Goal: Task Accomplishment & Management: Use online tool/utility

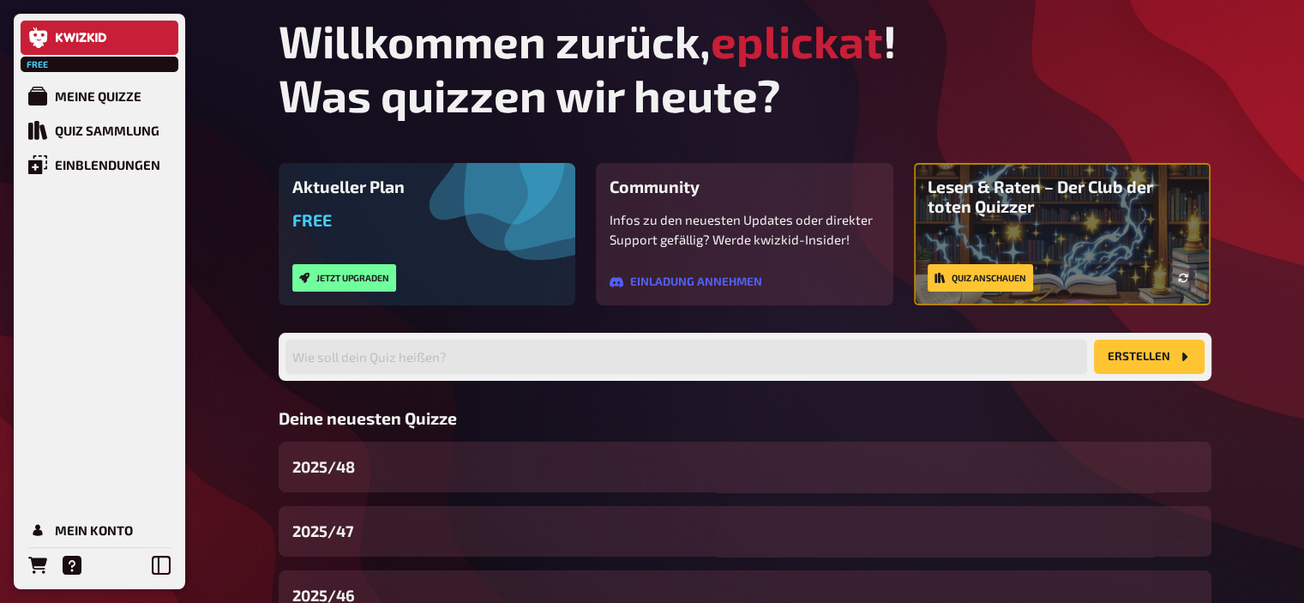
scroll to position [130, 0]
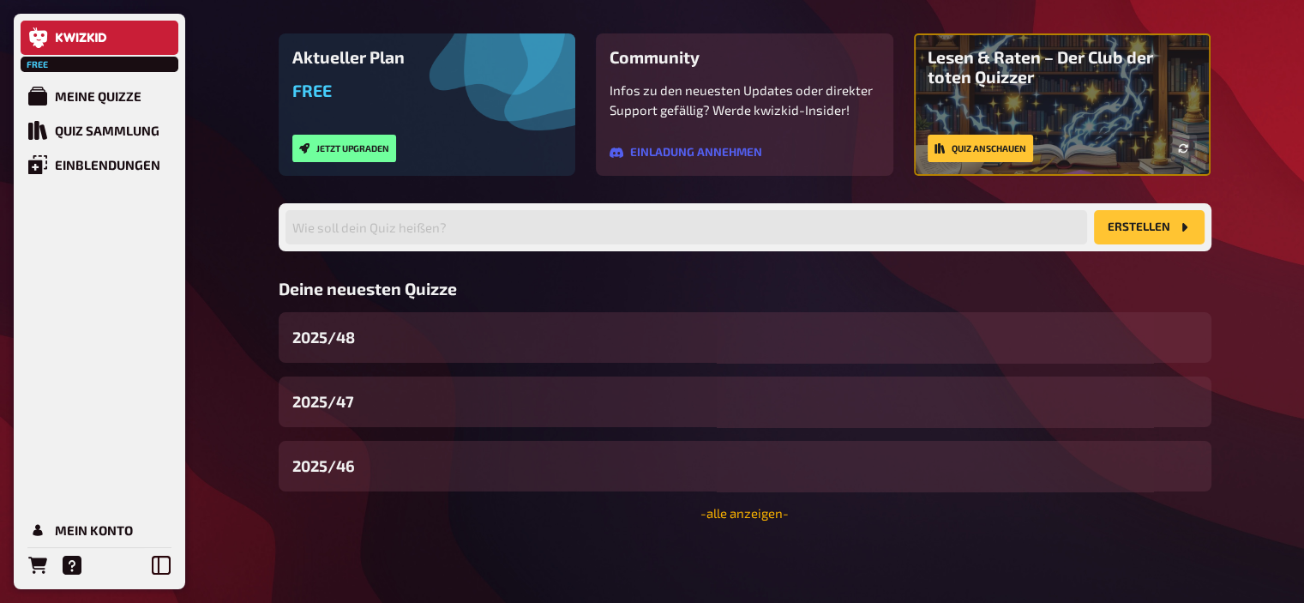
click at [772, 514] on link "- alle anzeigen -" at bounding box center [744, 512] width 88 height 15
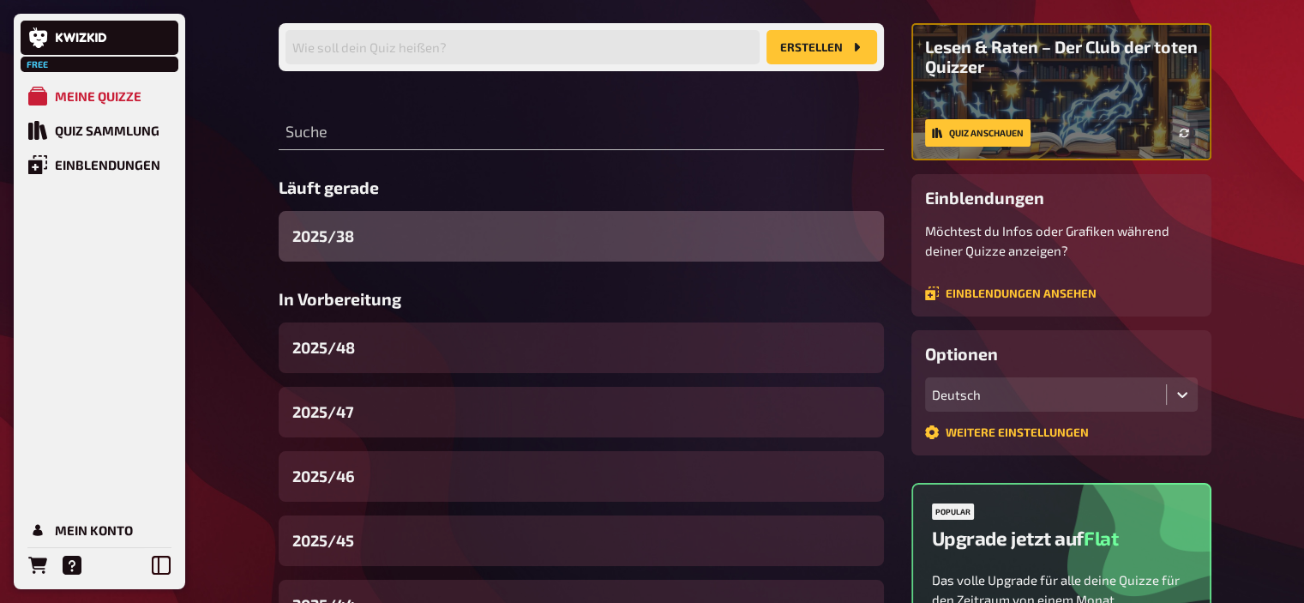
click at [357, 230] on div "2025/38" at bounding box center [581, 236] width 605 height 51
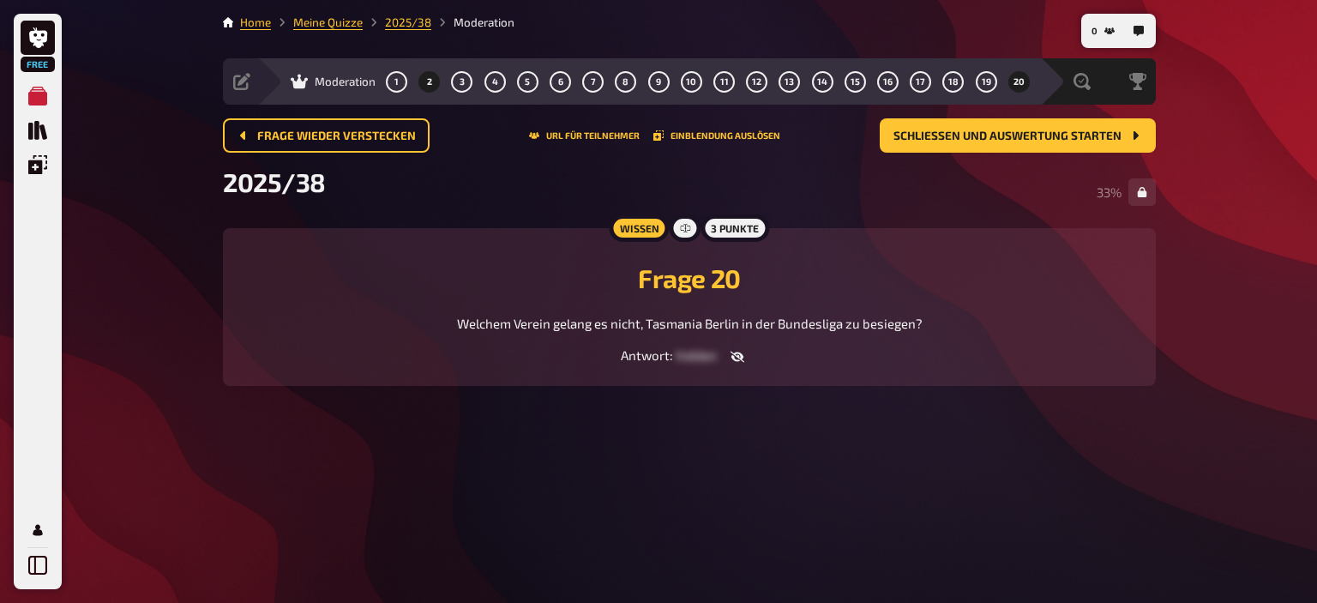
click at [435, 86] on button "2" at bounding box center [429, 81] width 27 height 27
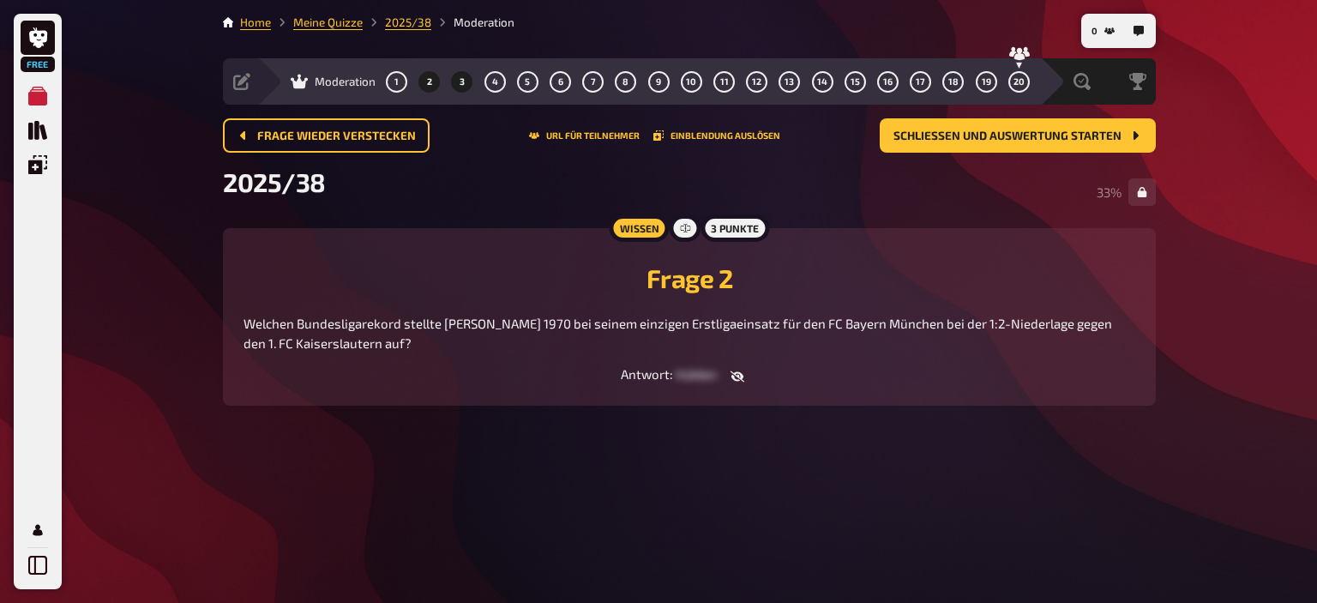
click at [459, 82] on span "3" at bounding box center [461, 81] width 5 height 9
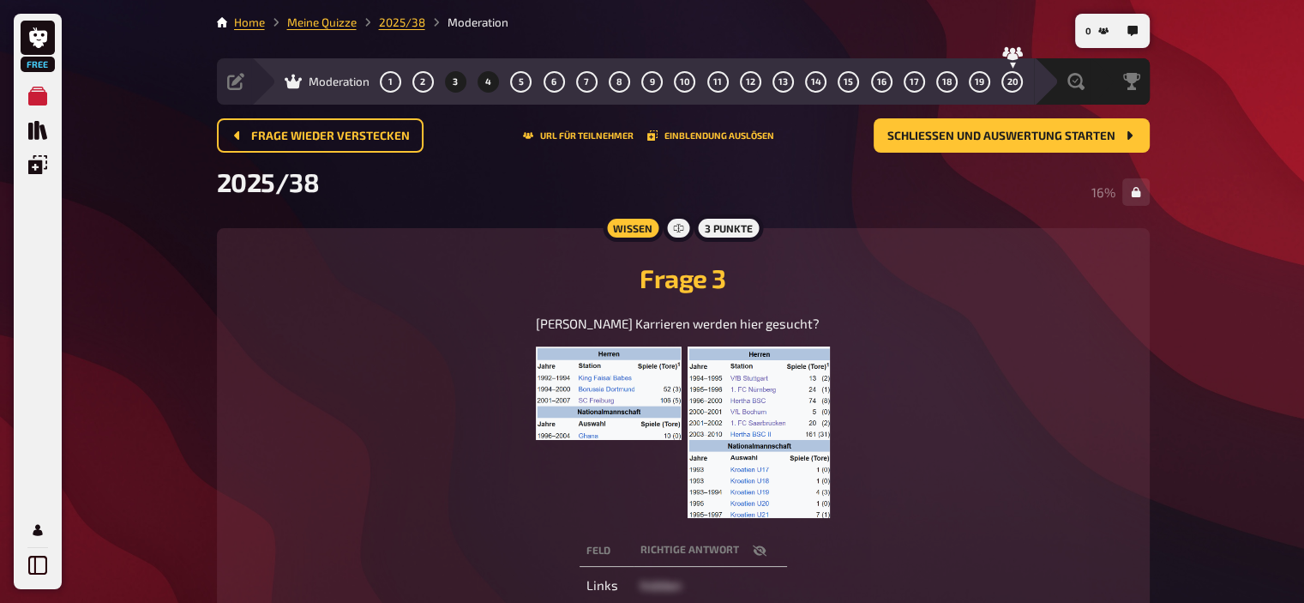
click at [487, 77] on span "4" at bounding box center [488, 81] width 6 height 9
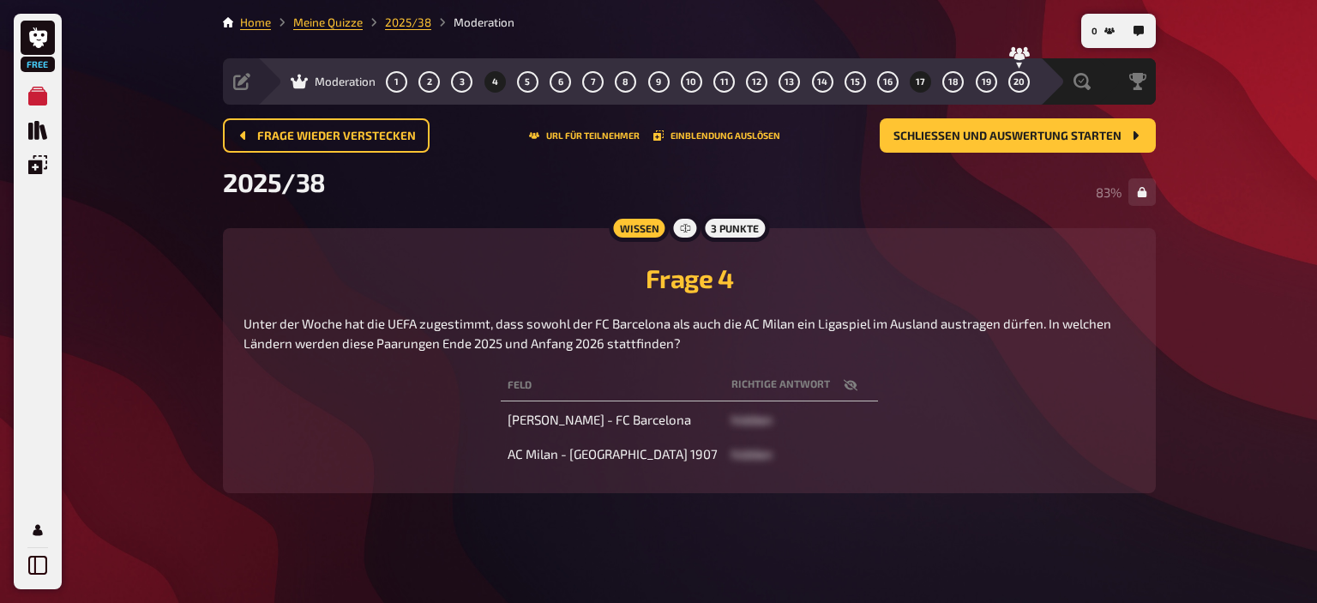
click at [923, 77] on span "17" at bounding box center [920, 81] width 9 height 9
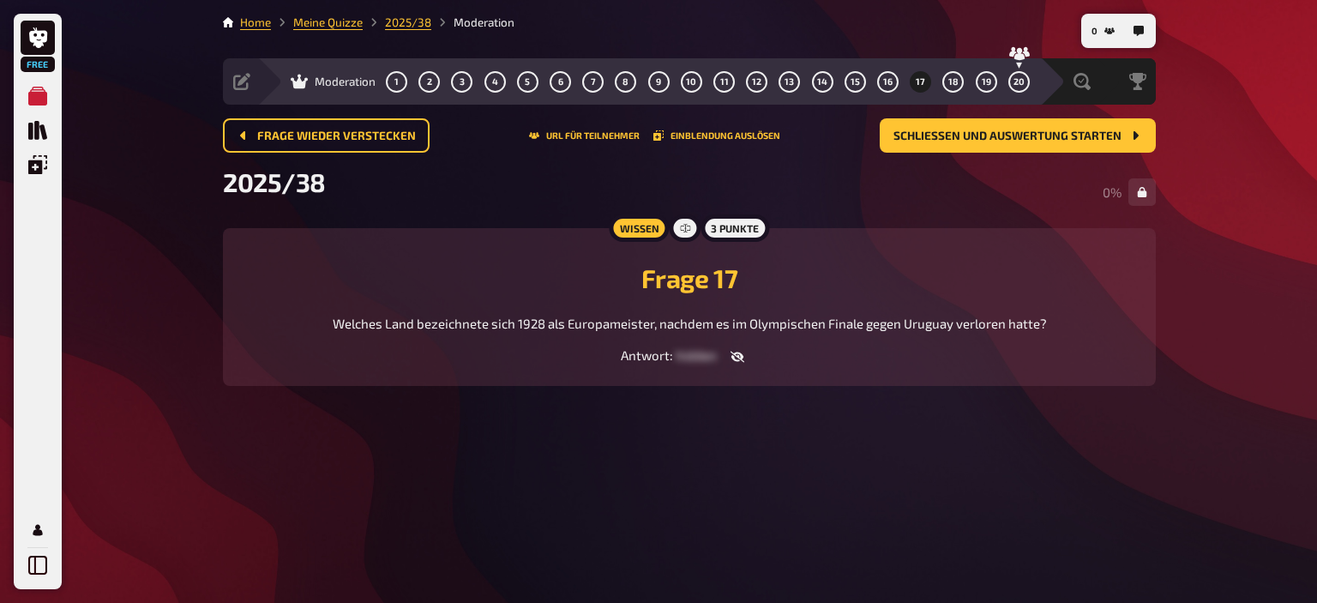
click at [741, 353] on icon "button" at bounding box center [737, 357] width 14 height 14
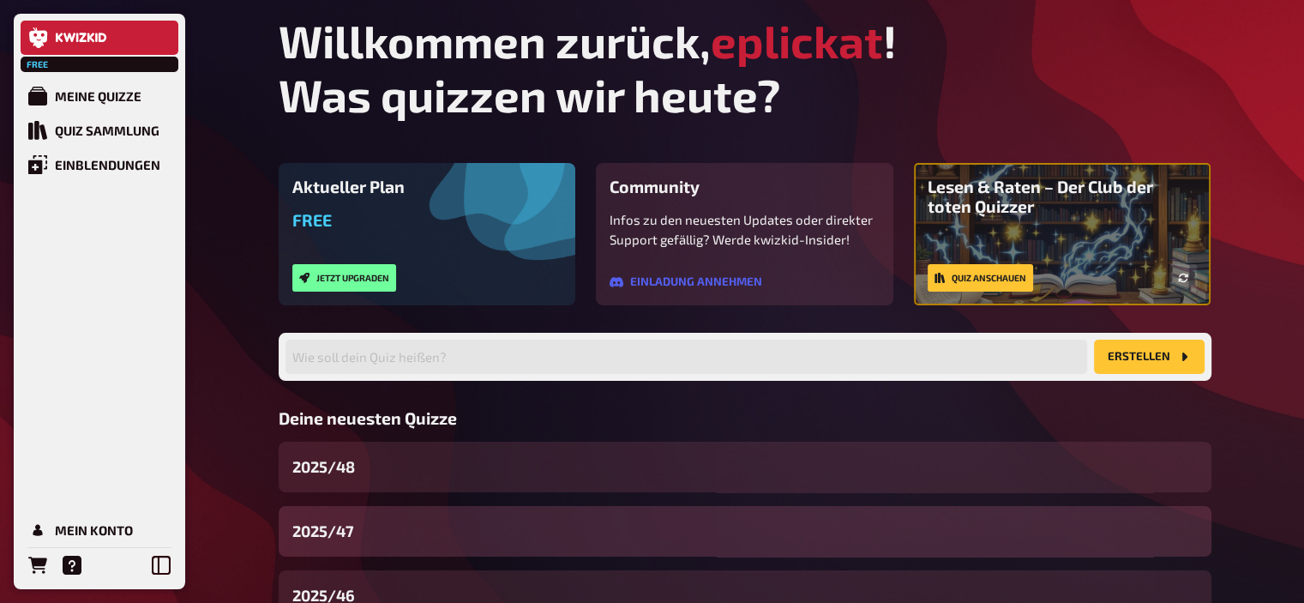
scroll to position [130, 0]
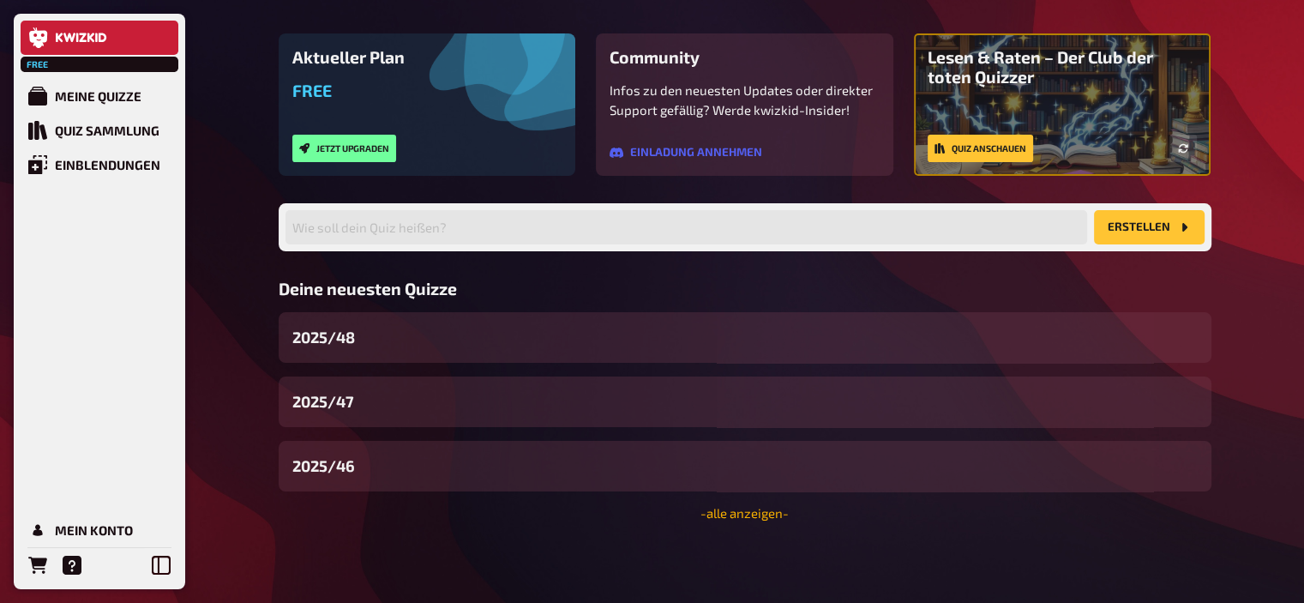
click at [754, 510] on link "- alle anzeigen -" at bounding box center [744, 512] width 88 height 15
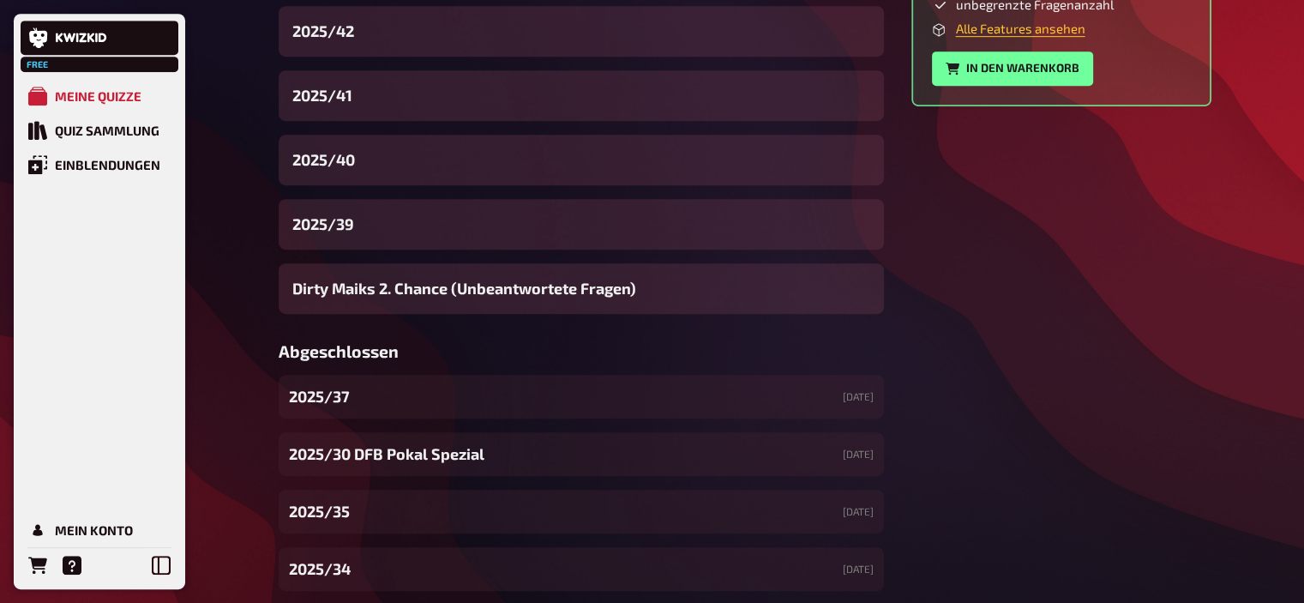
scroll to position [833, 0]
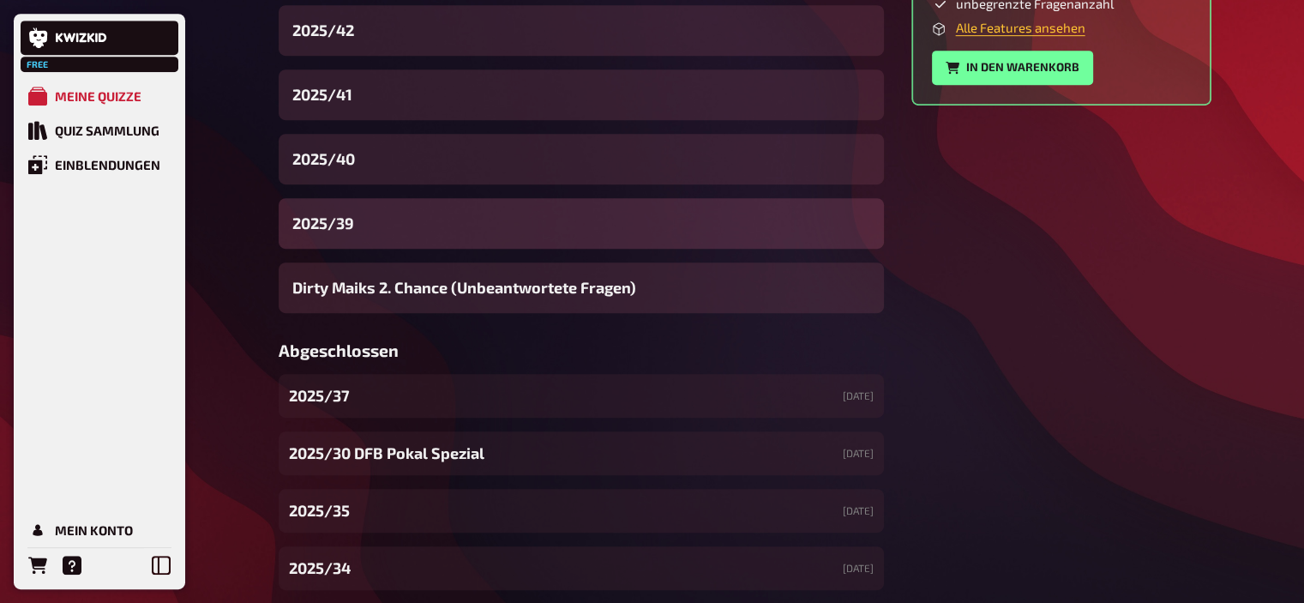
click at [363, 229] on div "2025/39" at bounding box center [581, 223] width 605 height 51
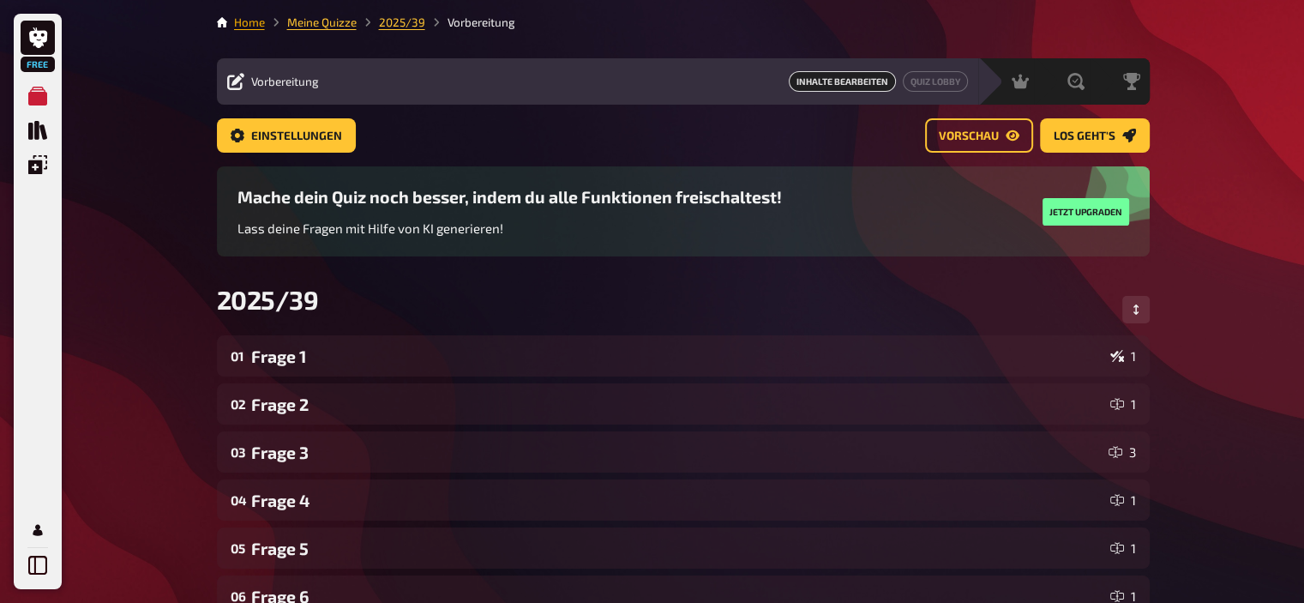
click at [255, 17] on link "Home" at bounding box center [249, 22] width 31 height 14
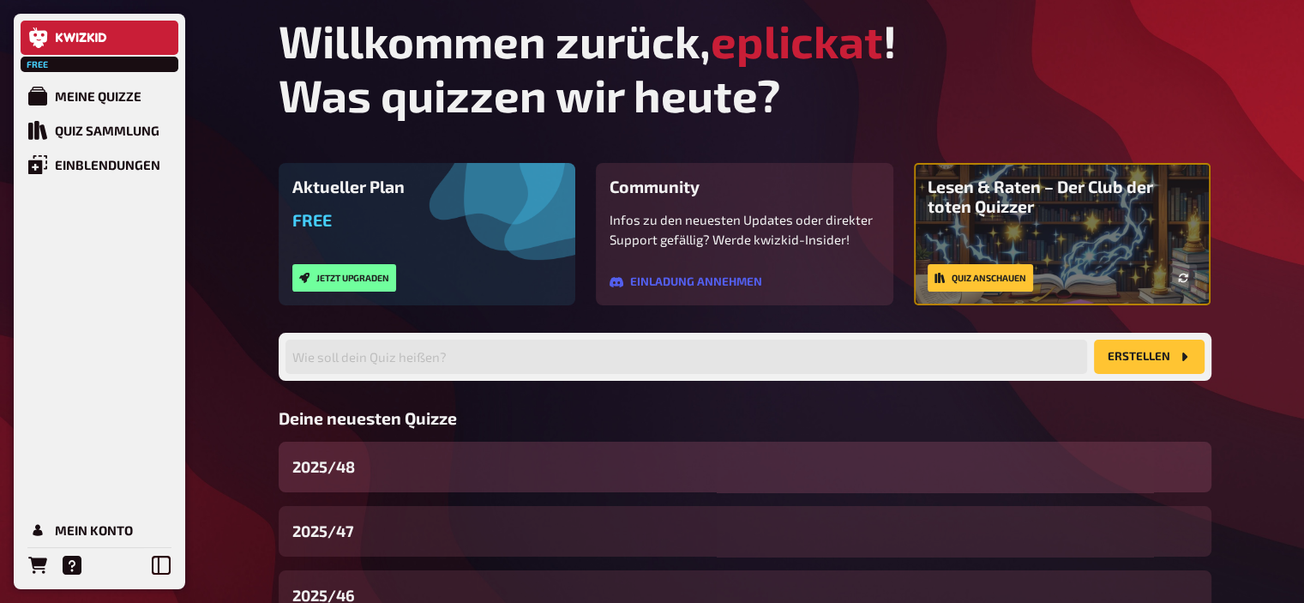
scroll to position [130, 0]
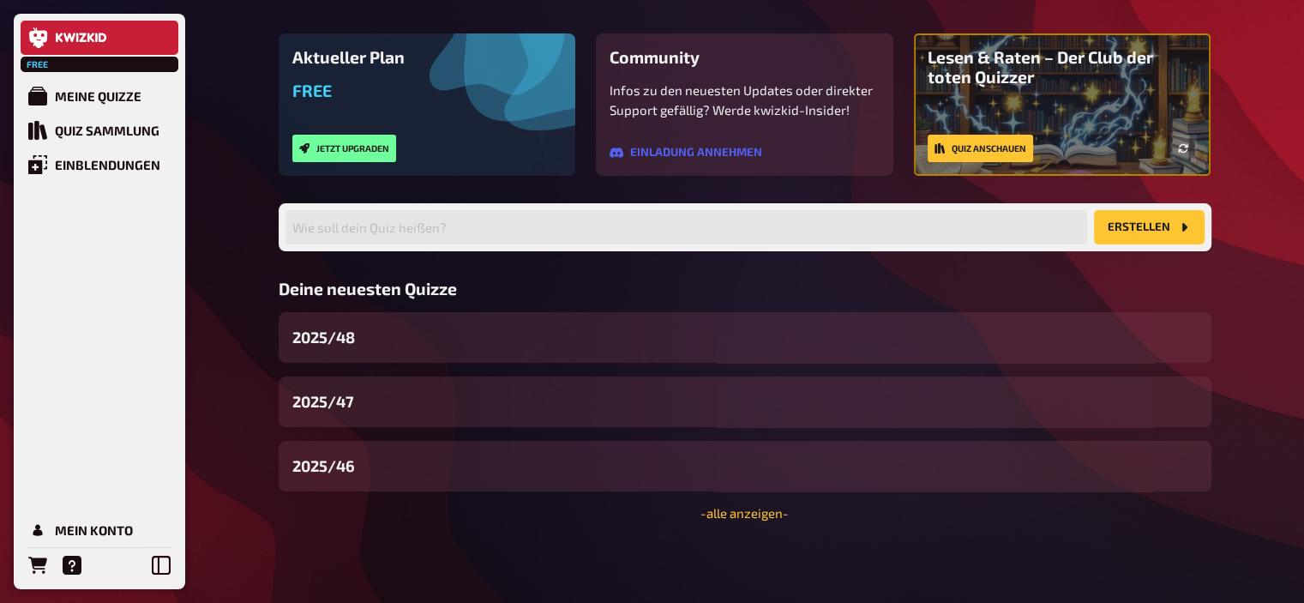
click at [748, 524] on div "Willkommen zurück, eplickat ! Was quizzen wir heute? Aktueller Plan Free Jetzt …" at bounding box center [745, 237] width 960 height 732
click at [739, 511] on link "- alle anzeigen -" at bounding box center [744, 512] width 88 height 15
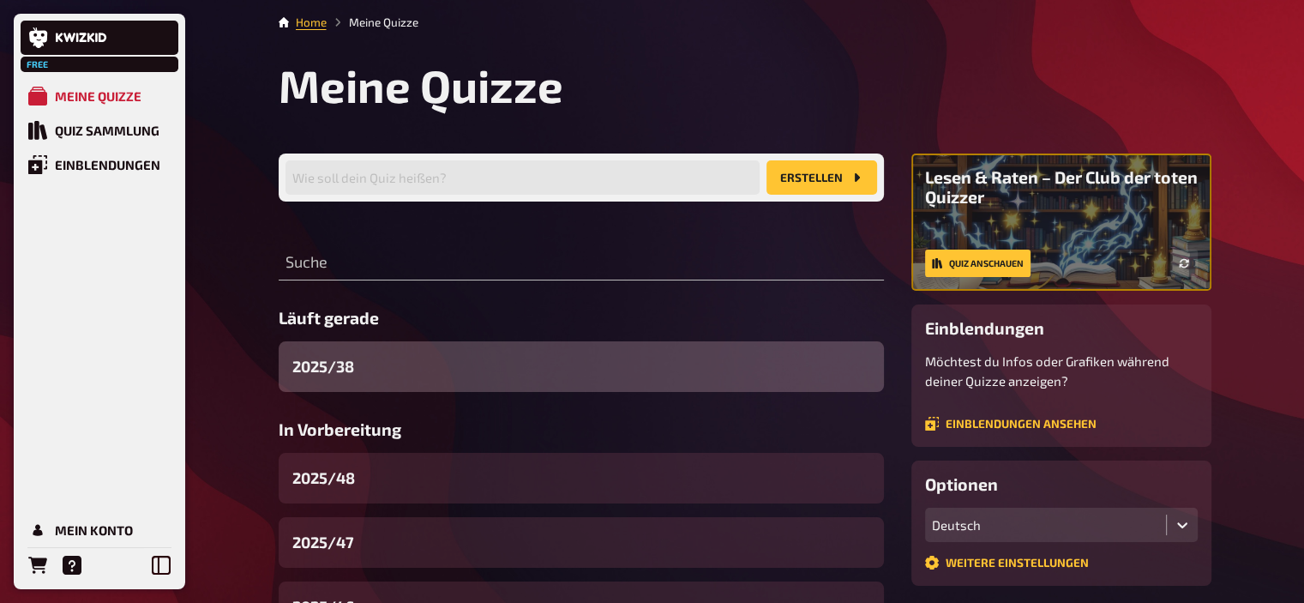
click at [416, 375] on div "2025/38" at bounding box center [581, 366] width 605 height 51
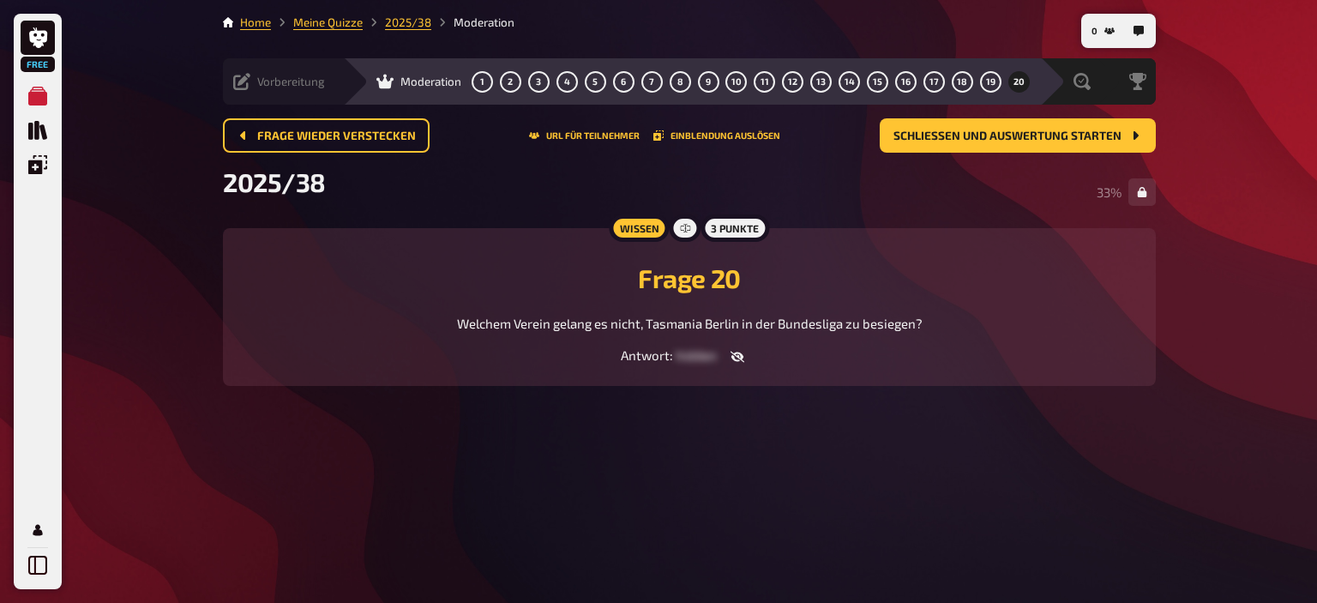
click at [247, 81] on icon at bounding box center [241, 81] width 17 height 17
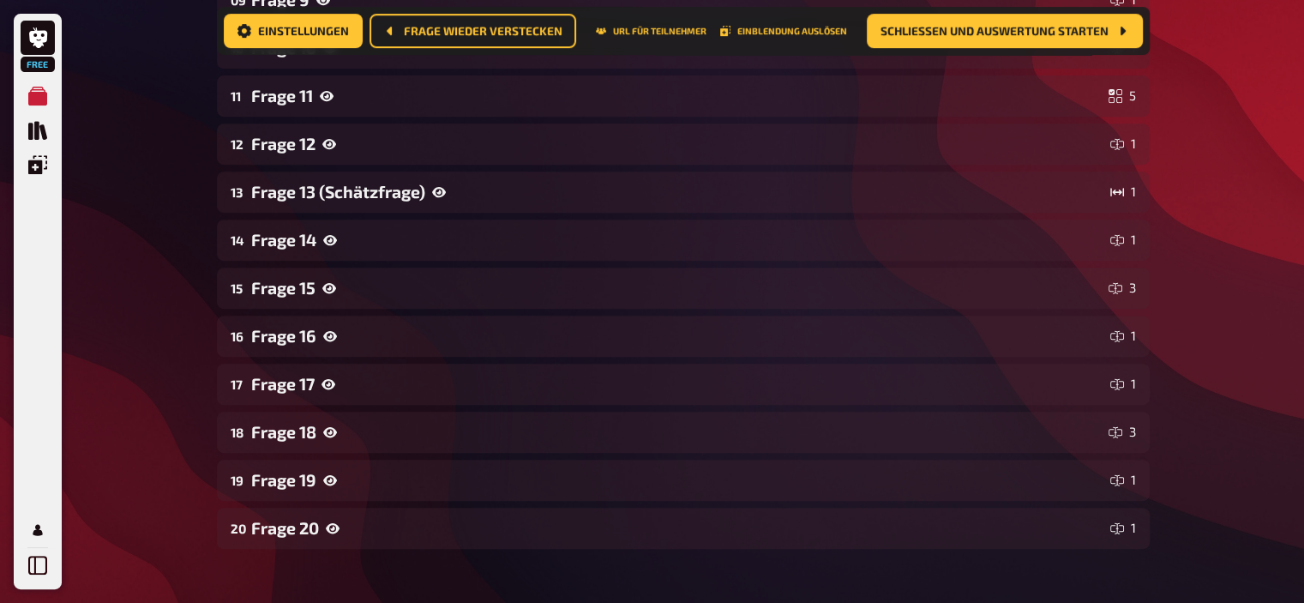
scroll to position [898, 0]
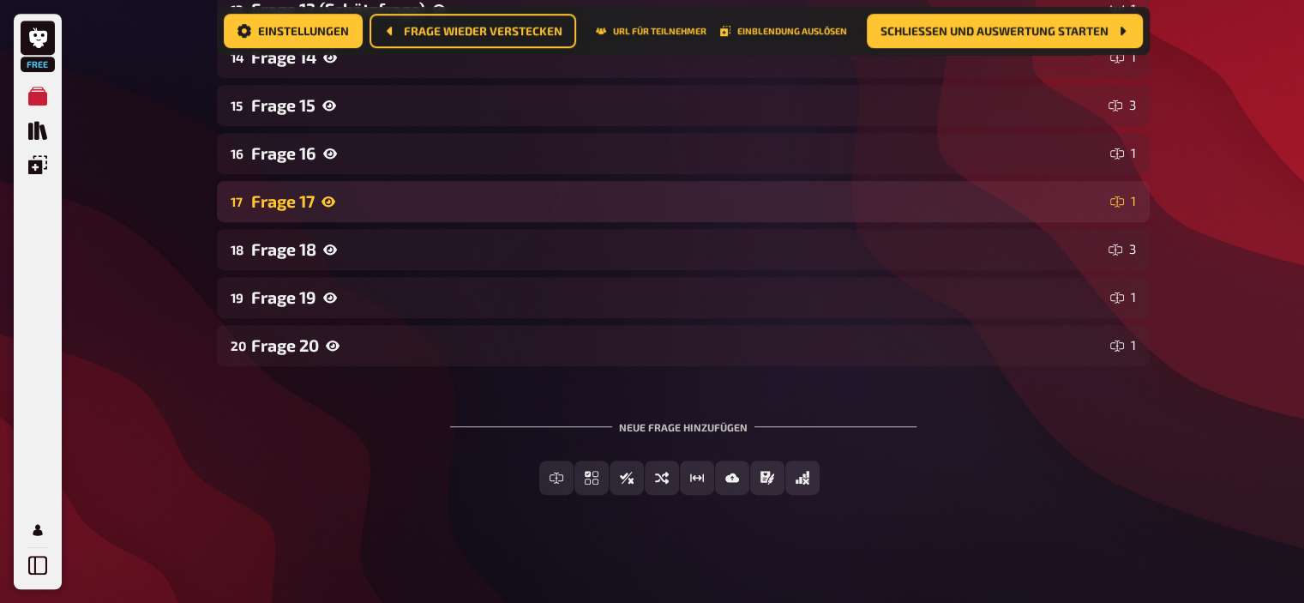
click at [329, 191] on div "Frage 17" at bounding box center [677, 201] width 852 height 20
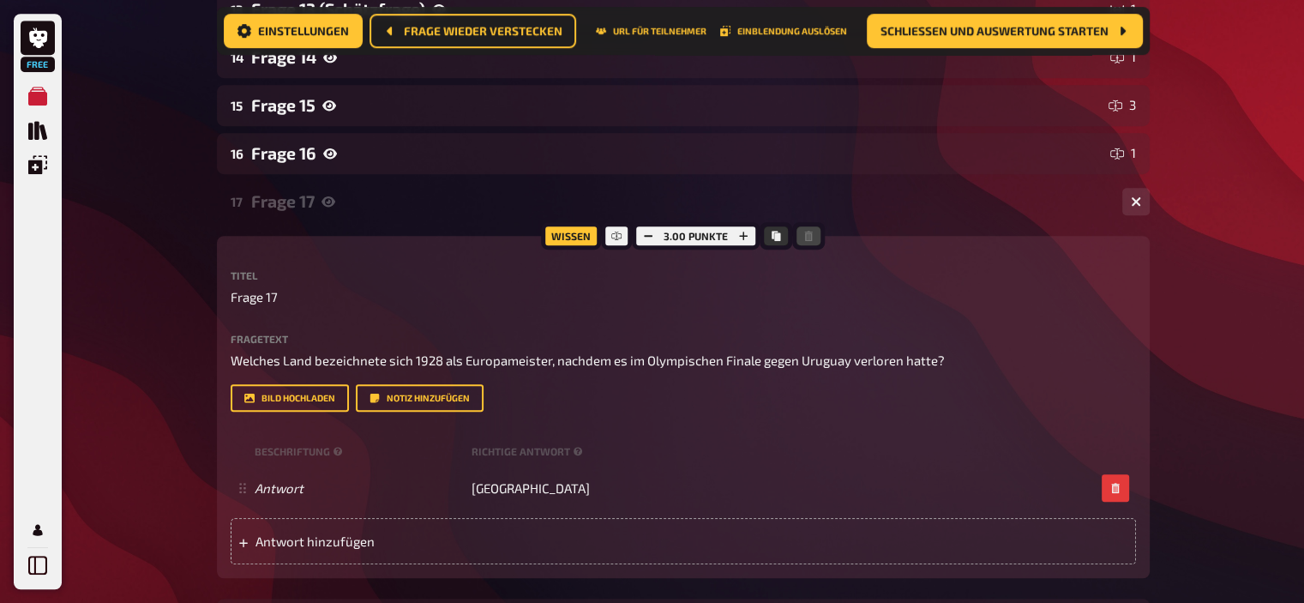
scroll to position [899, 0]
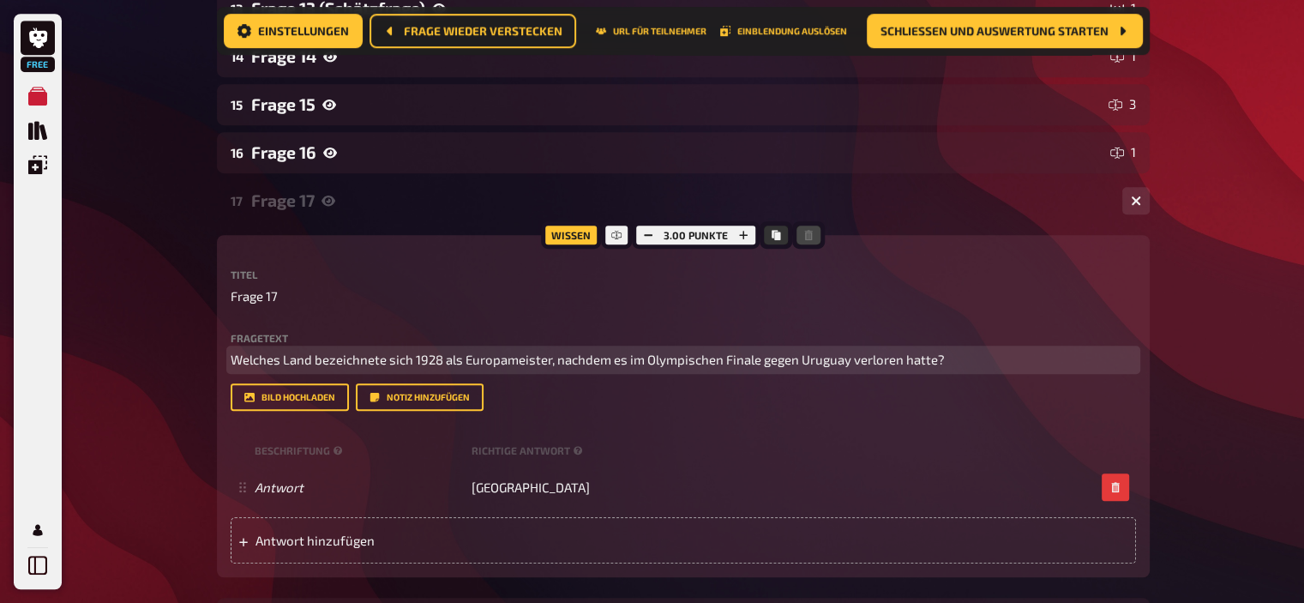
click at [445, 352] on span "Welches Land bezeichnete sich 1928 als Europameister, nachdem es im Olympischen…" at bounding box center [588, 358] width 714 height 15
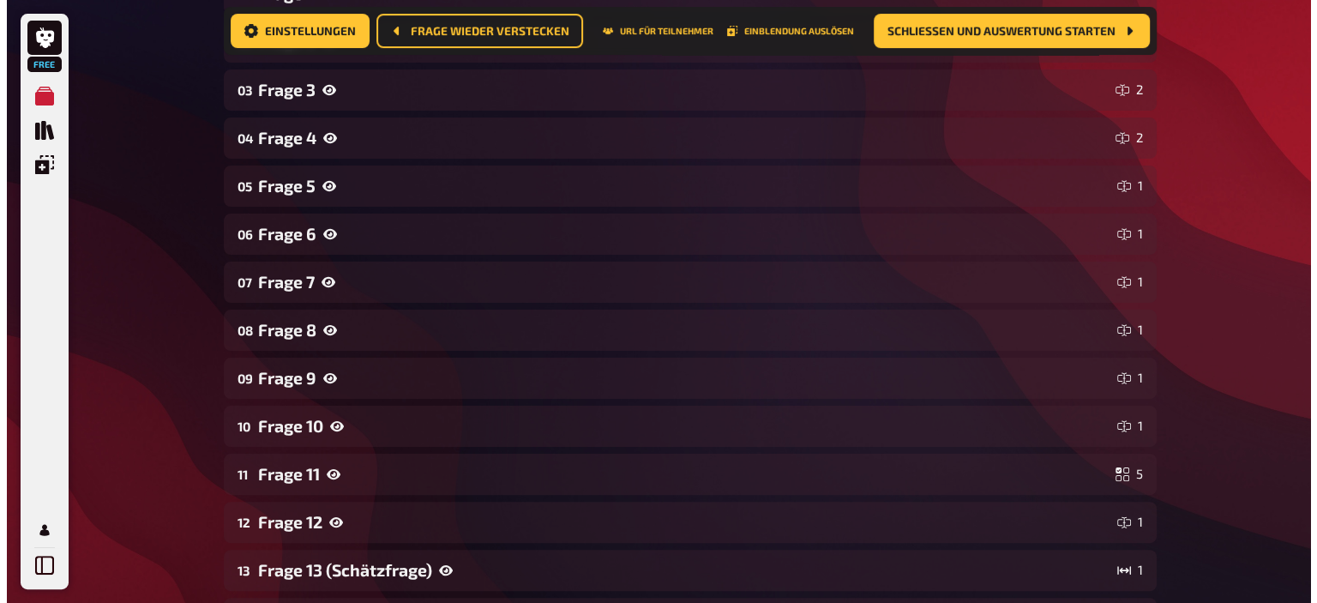
scroll to position [0, 0]
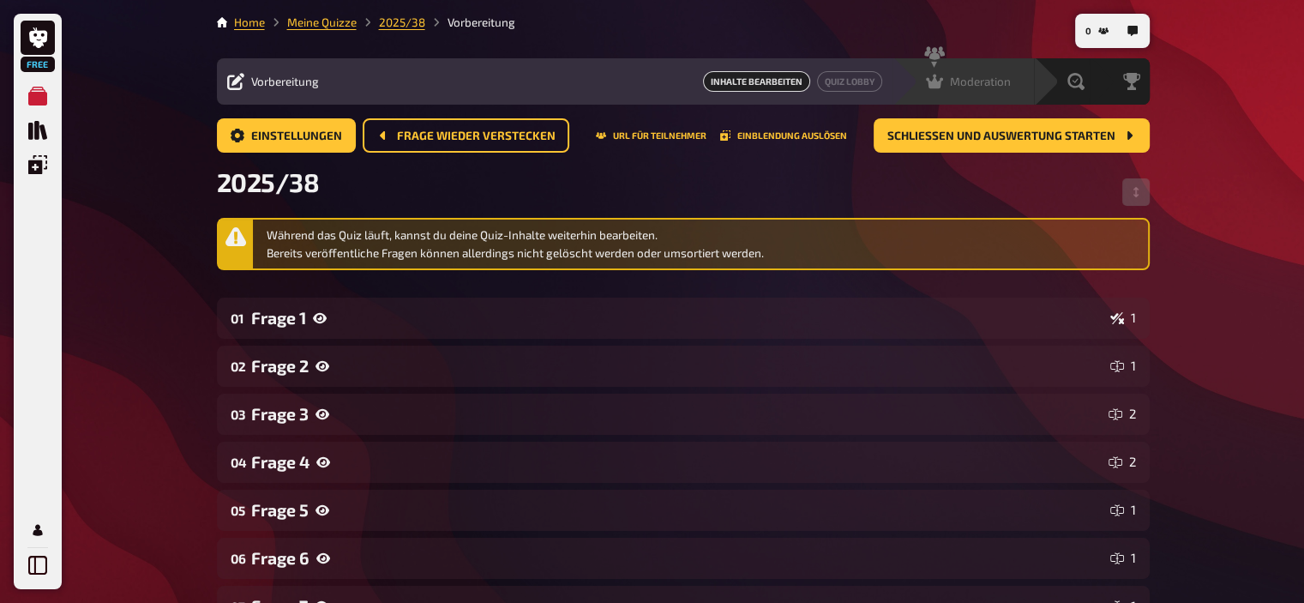
click at [945, 75] on div "Moderation" at bounding box center [968, 81] width 85 height 17
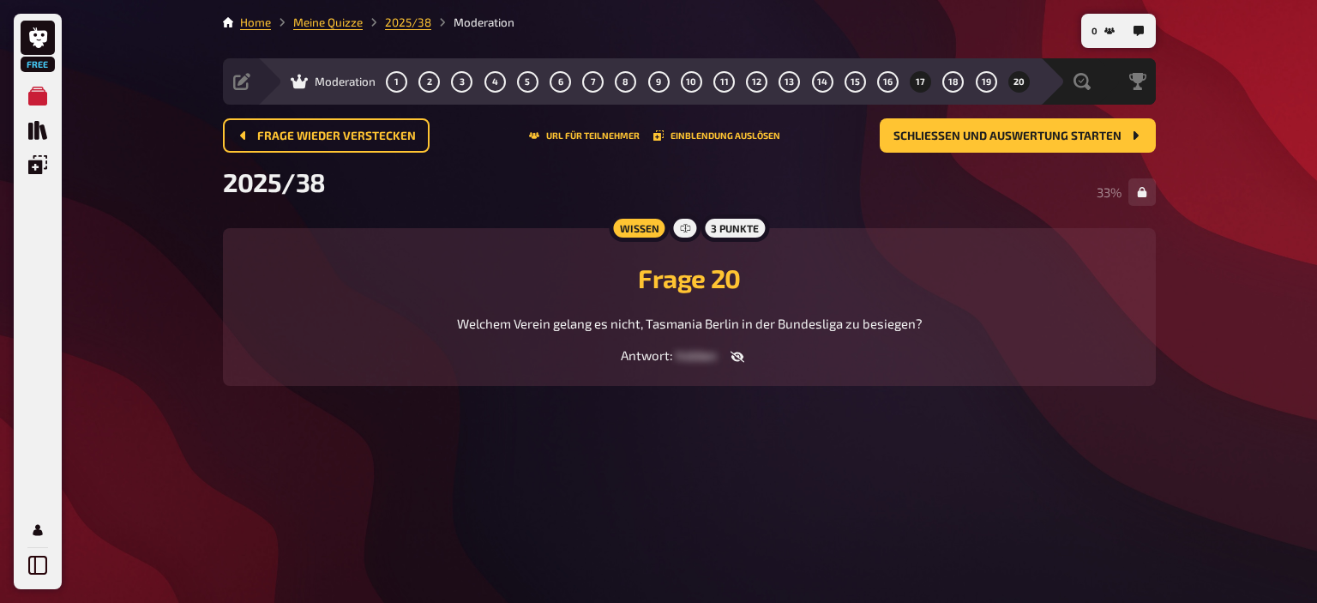
click at [916, 79] on span "17" at bounding box center [920, 81] width 9 height 9
